Goal: Transaction & Acquisition: Purchase product/service

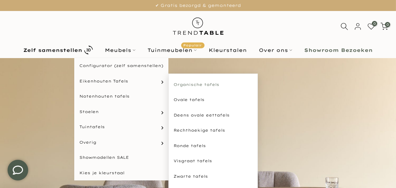
click at [192, 85] on link "Organische tafels" at bounding box center [213, 84] width 89 height 15
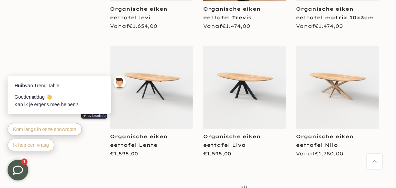
scroll to position [1032, 0]
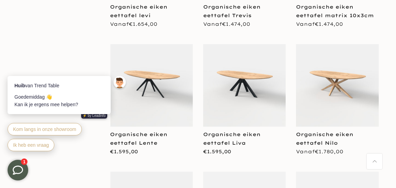
scroll to position [1170, 0]
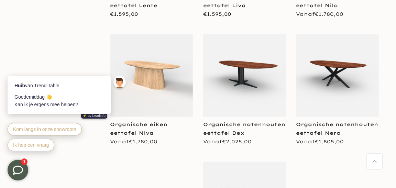
click at [158, 77] on img at bounding box center [151, 75] width 83 height 83
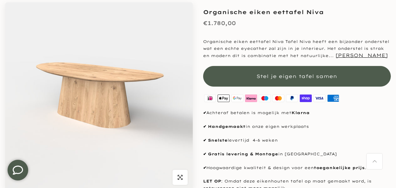
scroll to position [34, 0]
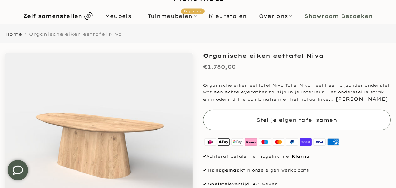
click at [310, 118] on span "Stel je eigen tafel samen" at bounding box center [297, 120] width 81 height 6
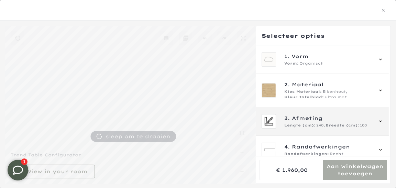
click at [315, 118] on span "Afmeting" at bounding box center [307, 119] width 31 height 8
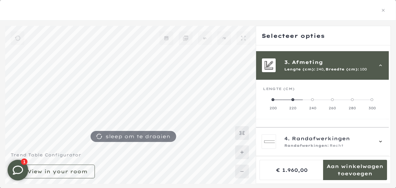
scroll to position [61, 0]
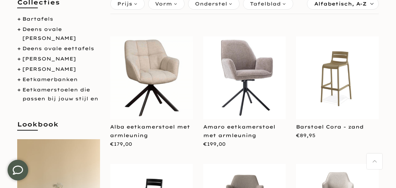
scroll to position [68, 0]
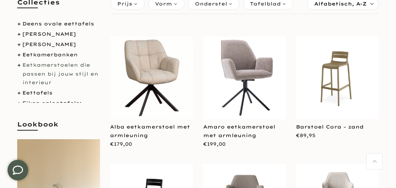
click at [68, 66] on link "Eetkamerstoelen die passen bij jouw stijl en interieur" at bounding box center [60, 73] width 76 height 23
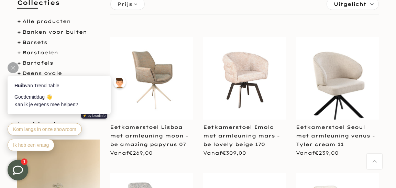
scroll to position [137, 0]
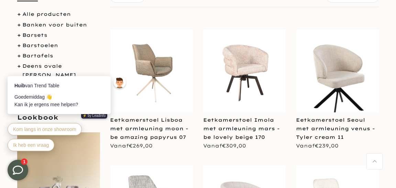
click at [109, 32] on div "**********" at bounding box center [151, 98] width 93 height 136
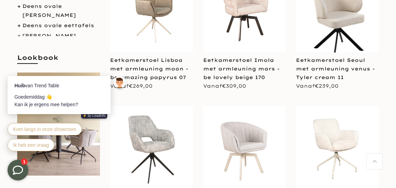
scroll to position [206, 0]
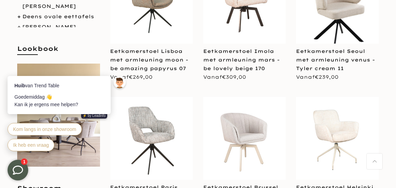
click at [119, 29] on img at bounding box center [151, 2] width 83 height 82
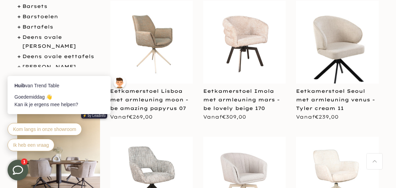
scroll to position [140, 0]
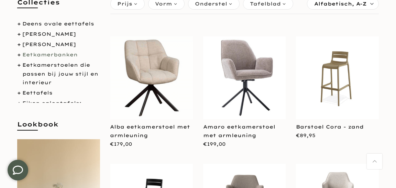
scroll to position [103, 0]
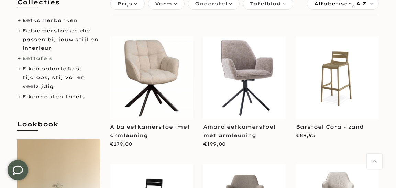
click at [41, 58] on link "Eettafels" at bounding box center [37, 58] width 30 height 6
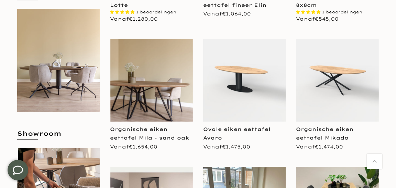
scroll to position [241, 0]
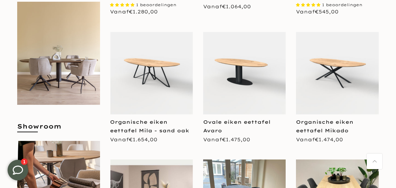
click at [134, 77] on img at bounding box center [151, 73] width 83 height 83
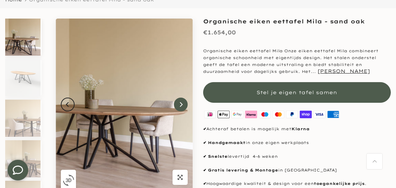
click at [179, 105] on icon "Next" at bounding box center [181, 105] width 5 height 6
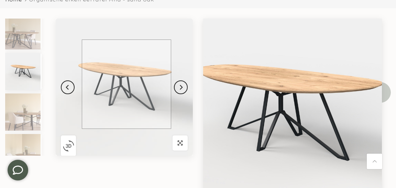
click at [127, 84] on img at bounding box center [124, 87] width 137 height 137
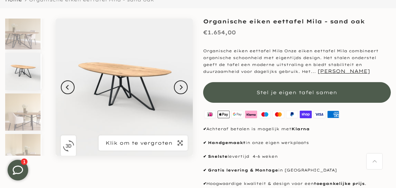
click at [182, 143] on icon "button" at bounding box center [180, 143] width 5 height 6
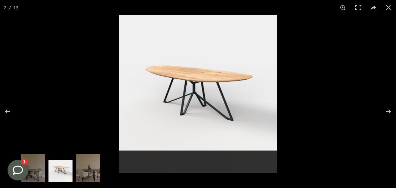
click at [195, 92] on img at bounding box center [198, 94] width 158 height 158
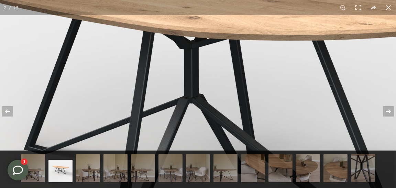
click at [195, 92] on img at bounding box center [214, 105] width 860 height 860
